Goal: Task Accomplishment & Management: Use online tool/utility

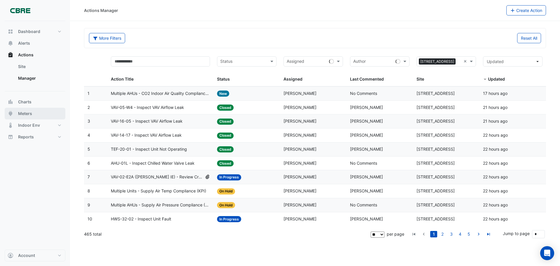
click at [38, 109] on button "Meters" at bounding box center [35, 114] width 61 height 12
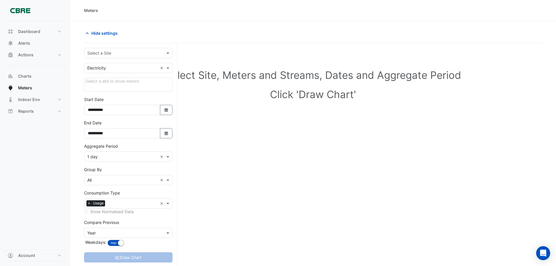
click at [123, 55] on input "text" at bounding box center [122, 53] width 70 height 6
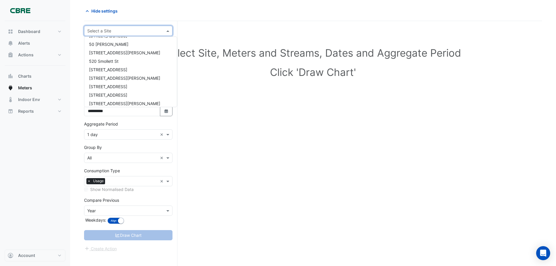
scroll to position [288, 0]
click at [124, 90] on div "[STREET_ADDRESS]" at bounding box center [130, 94] width 93 height 8
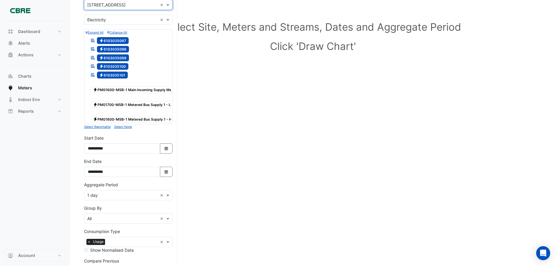
scroll to position [58, 0]
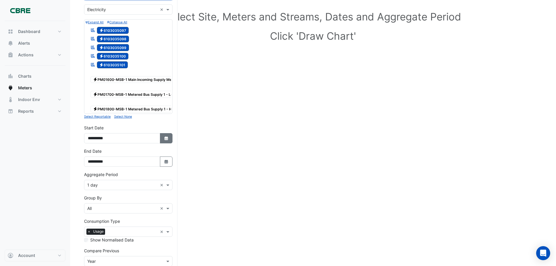
click at [165, 143] on button "Select Date" at bounding box center [166, 138] width 13 height 10
select select "*"
select select "****"
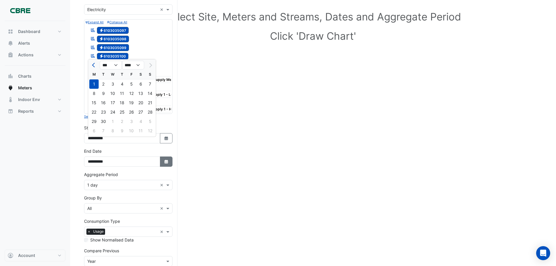
click at [170, 166] on button "Select Date" at bounding box center [166, 161] width 13 height 10
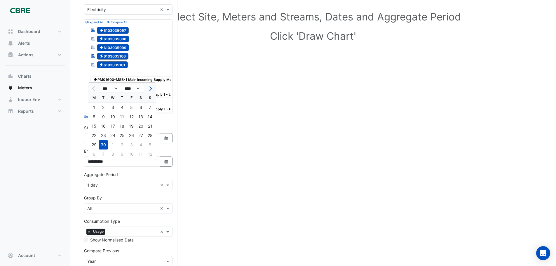
click at [101, 145] on div "30" at bounding box center [103, 144] width 9 height 9
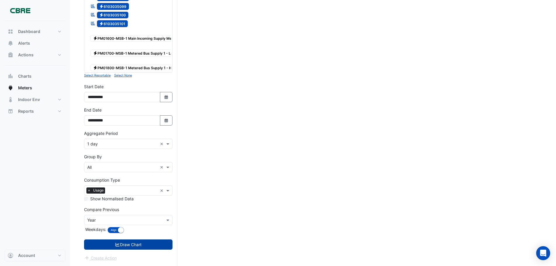
click at [126, 244] on button "Draw Chart" at bounding box center [128, 244] width 88 height 10
